Goal: Transaction & Acquisition: Download file/media

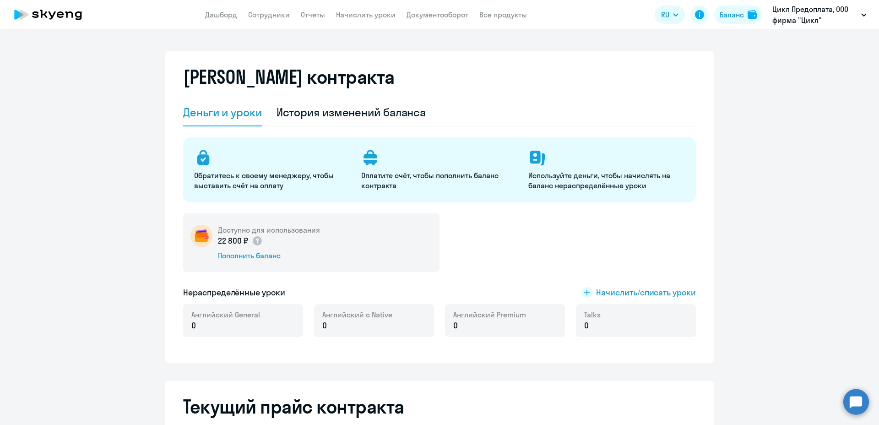
select select "english_adult_not_native_speaker_premium"
click at [728, 13] on div "Баланс" at bounding box center [732, 14] width 24 height 11
click at [264, 14] on link "Сотрудники" at bounding box center [269, 14] width 42 height 9
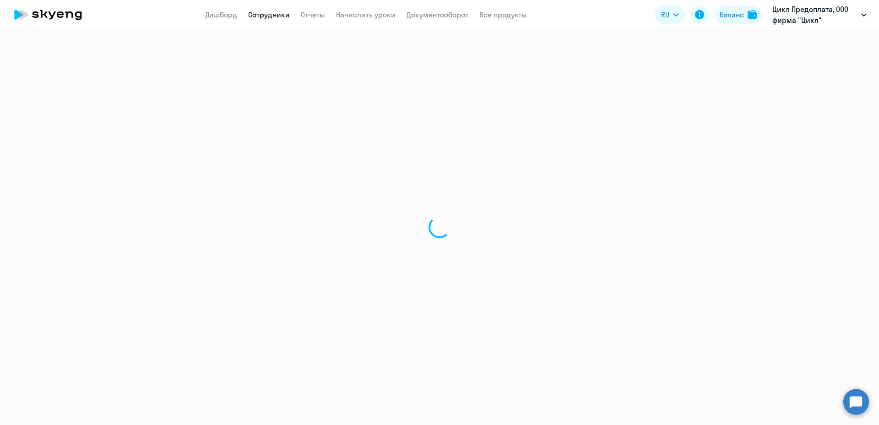
select select "30"
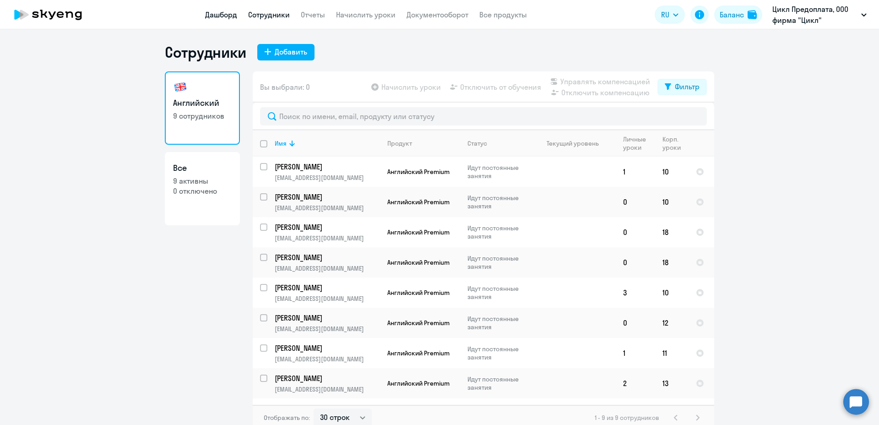
click at [221, 17] on link "Дашборд" at bounding box center [221, 14] width 32 height 9
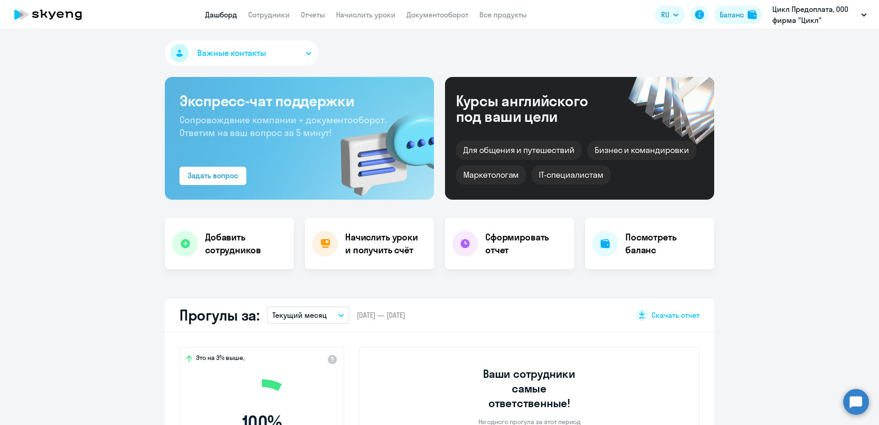
select select "30"
click at [262, 17] on link "Сотрудники" at bounding box center [269, 14] width 42 height 9
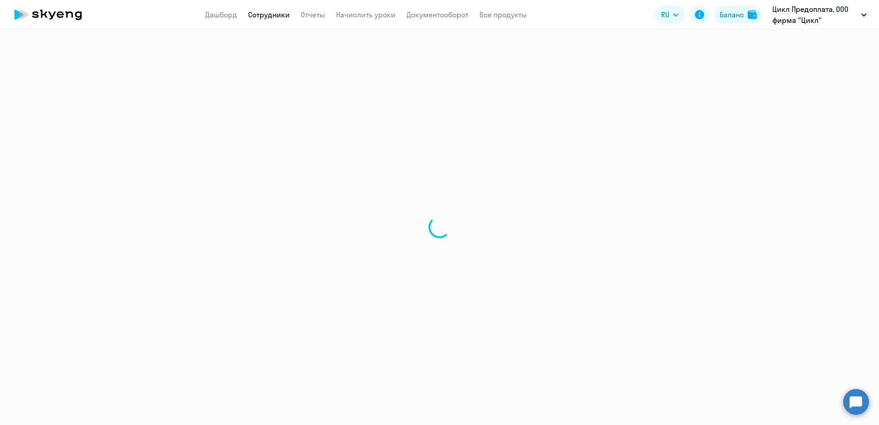
select select "30"
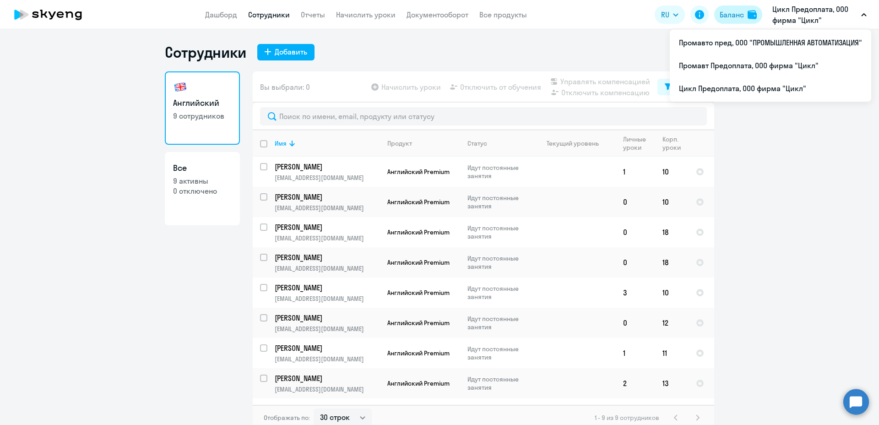
click at [725, 14] on div "Баланс" at bounding box center [732, 14] width 24 height 11
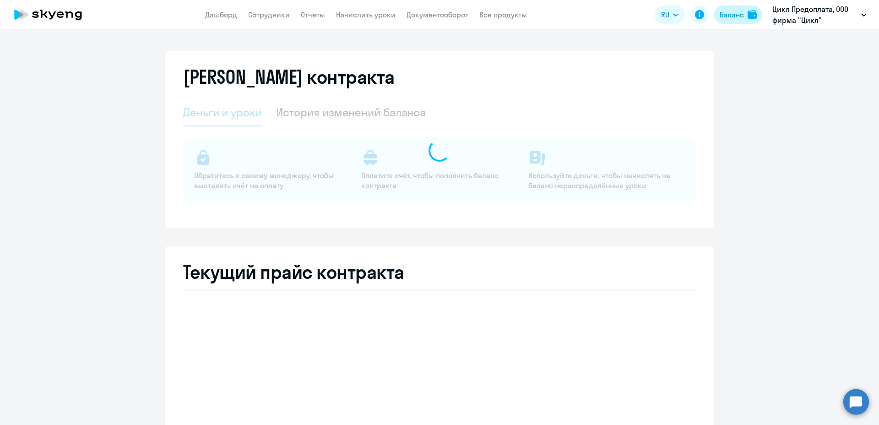
select select "english_adult_not_native_speaker"
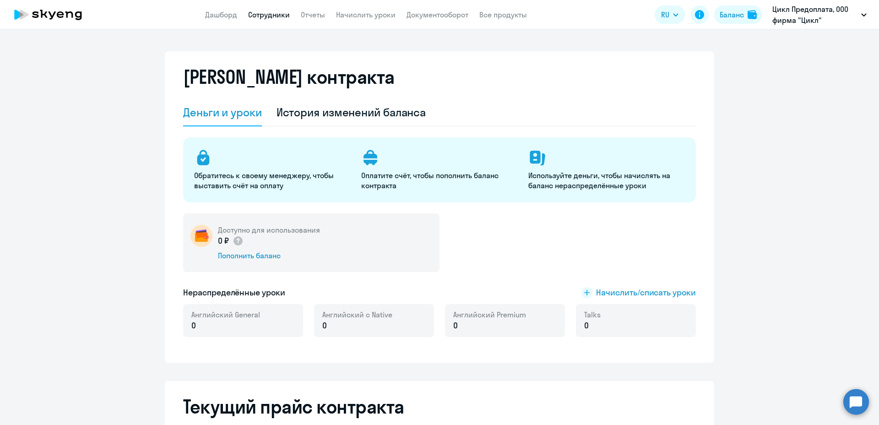
click at [267, 12] on link "Сотрудники" at bounding box center [269, 14] width 42 height 9
select select "30"
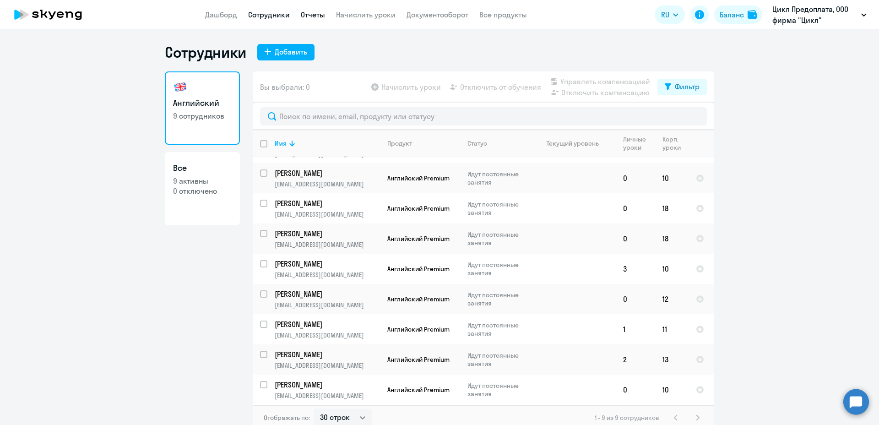
click at [320, 13] on link "Отчеты" at bounding box center [313, 14] width 24 height 9
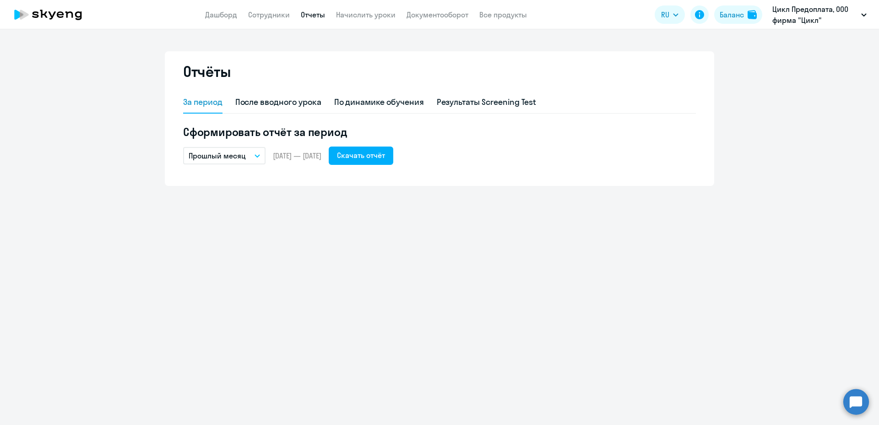
click at [287, 156] on span "[DATE] — [DATE]" at bounding box center [297, 156] width 49 height 10
click at [253, 155] on button "Прошлый месяц" at bounding box center [224, 155] width 82 height 17
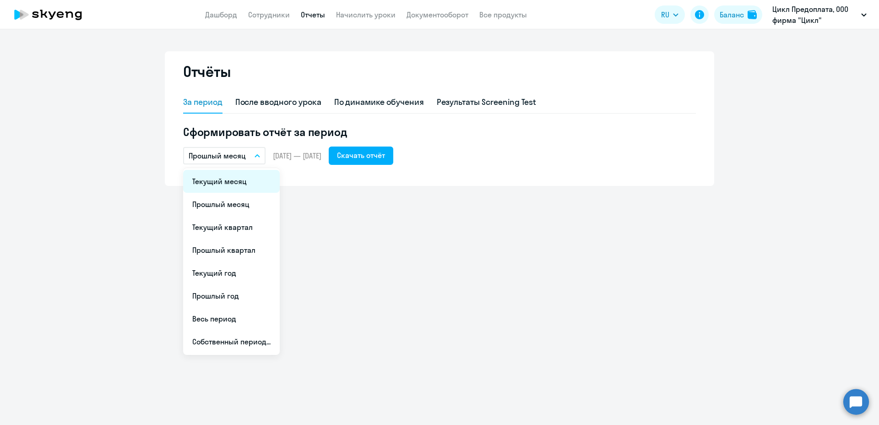
click at [221, 174] on li "Текущий месяц" at bounding box center [231, 181] width 97 height 23
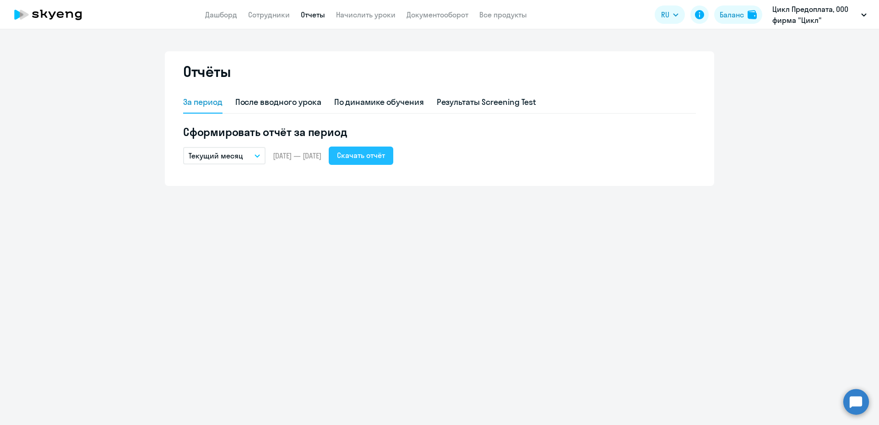
click at [385, 155] on div "Скачать отчёт" at bounding box center [361, 155] width 48 height 11
click at [483, 105] on div "Результаты Screening Test" at bounding box center [487, 102] width 100 height 12
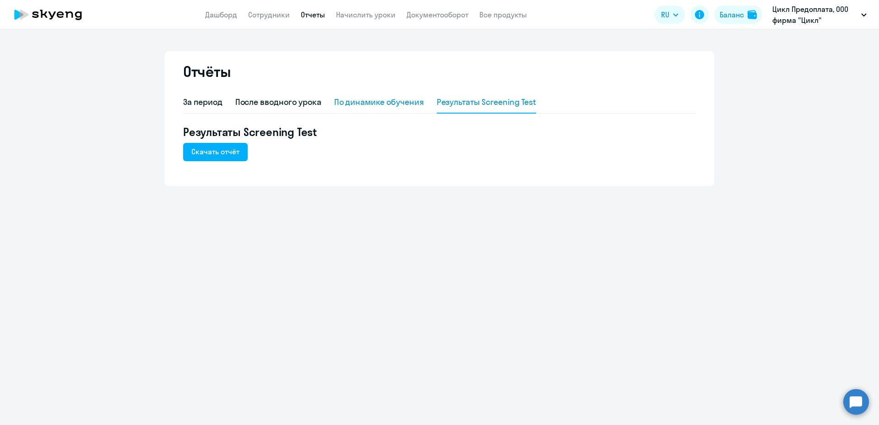
click at [395, 103] on div "По динамике обучения" at bounding box center [379, 102] width 90 height 12
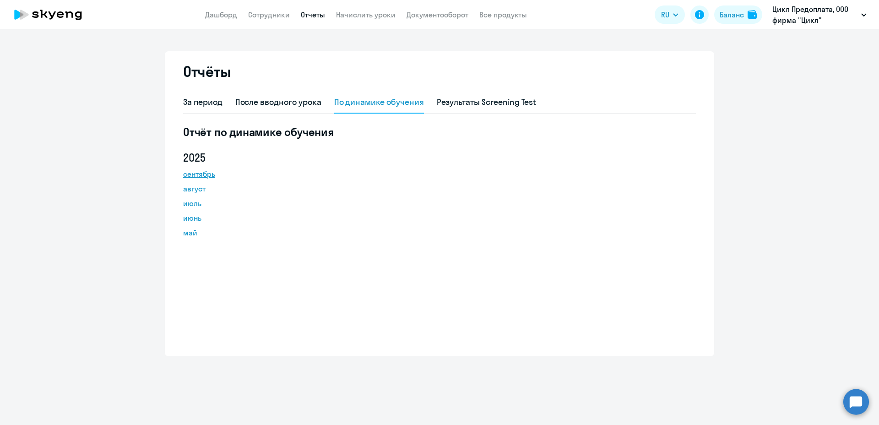
click at [198, 173] on link "сентябрь" at bounding box center [224, 173] width 82 height 11
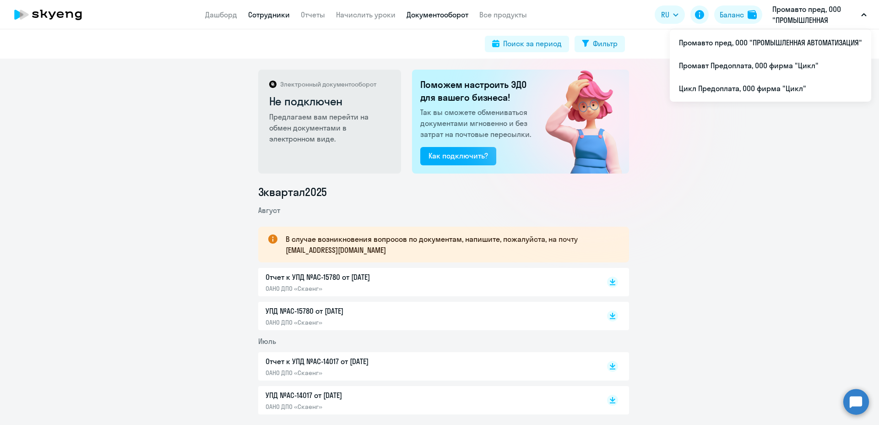
click at [258, 18] on link "Сотрудники" at bounding box center [269, 14] width 42 height 9
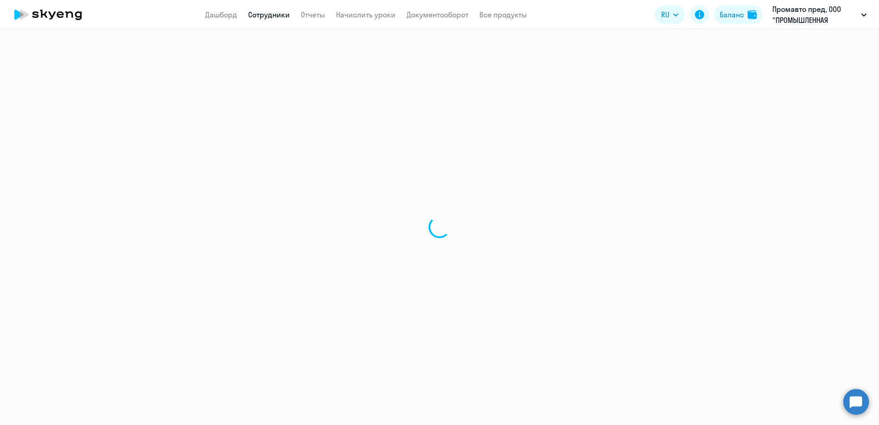
select select "30"
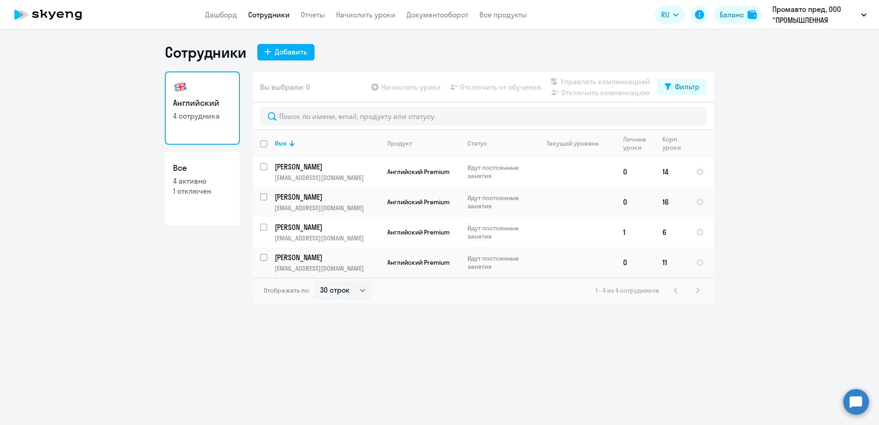
select select "30"
